Goal: Transaction & Acquisition: Register for event/course

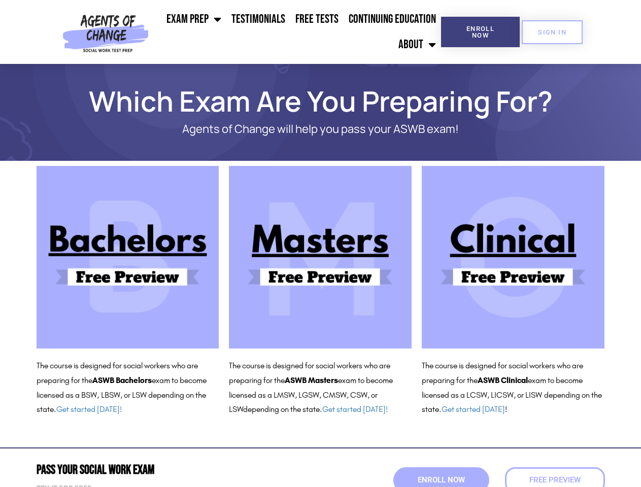
click at [297, 32] on ul "Exam Prep BSW Exam Prep: ASWB Bachelors Level Exam LMSW Exam Prep: ASWB Masters…" at bounding box center [297, 32] width 288 height 51
click at [480, 32] on span "Enroll Now" at bounding box center [480, 31] width 46 height 13
click at [552, 32] on span "SIGN IN" at bounding box center [552, 32] width 28 height 7
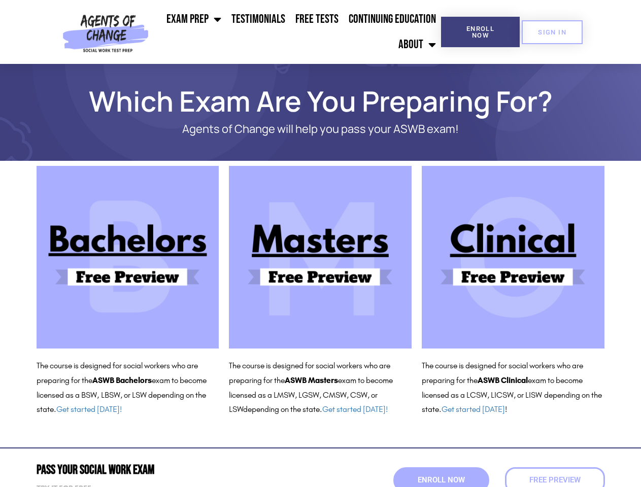
click at [441, 480] on span "Enroll Now" at bounding box center [440, 480] width 47 height 8
click at [441, 480] on span "Enroll Now" at bounding box center [441, 480] width 52 height 9
click at [554, 480] on span "Free Preview" at bounding box center [554, 480] width 56 height 9
